Goal: Navigation & Orientation: Find specific page/section

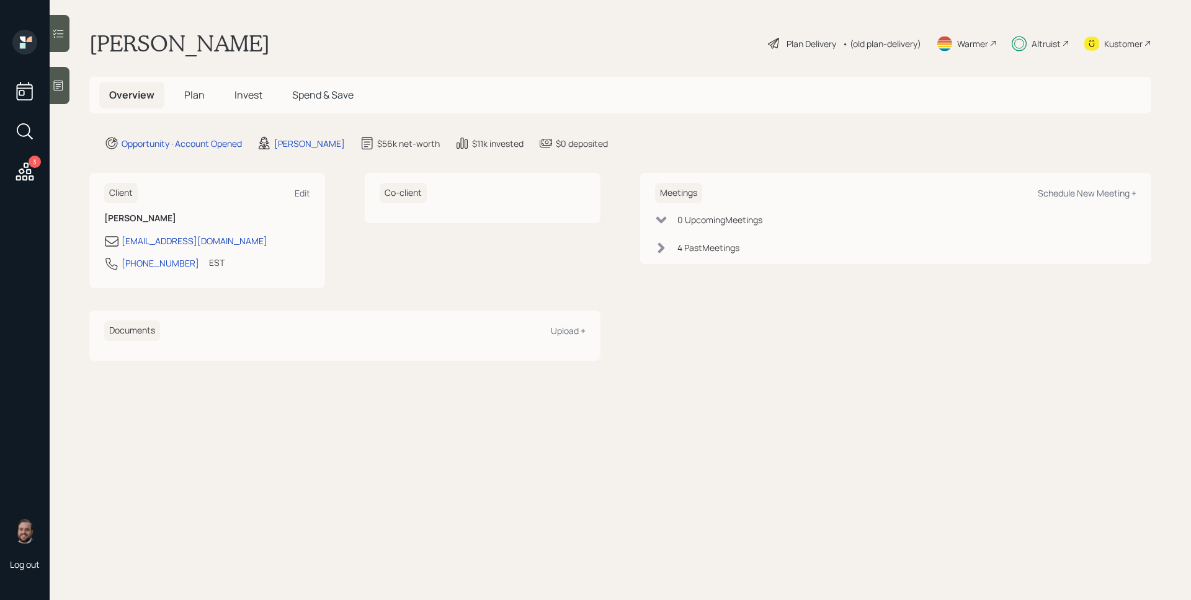
click at [1028, 43] on div "Altruist" at bounding box center [1040, 43] width 58 height 27
click at [1042, 39] on div "Altruist" at bounding box center [1045, 43] width 29 height 13
